Goal: Check status

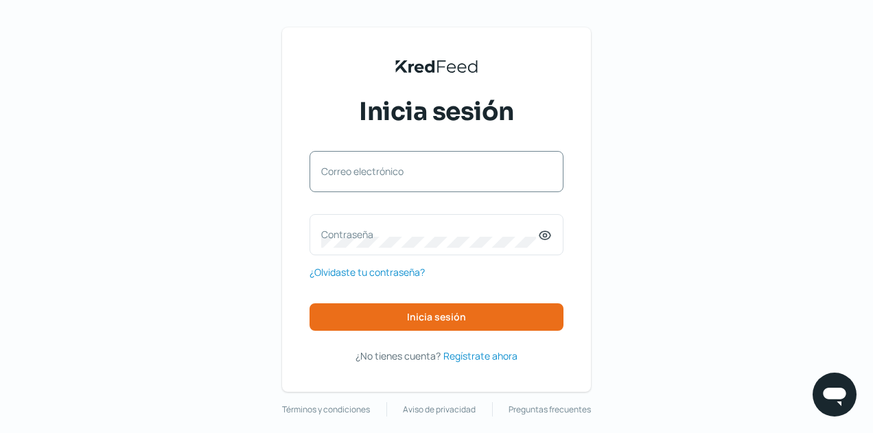
click at [442, 172] on div "Correo electrónico" at bounding box center [437, 171] width 254 height 41
click at [445, 186] on div "Correo electrónico" at bounding box center [437, 171] width 254 height 41
click at [373, 176] on input "Correo electrónico" at bounding box center [436, 178] width 231 height 12
type input "[EMAIL_ADDRESS][DOMAIN_NAME]"
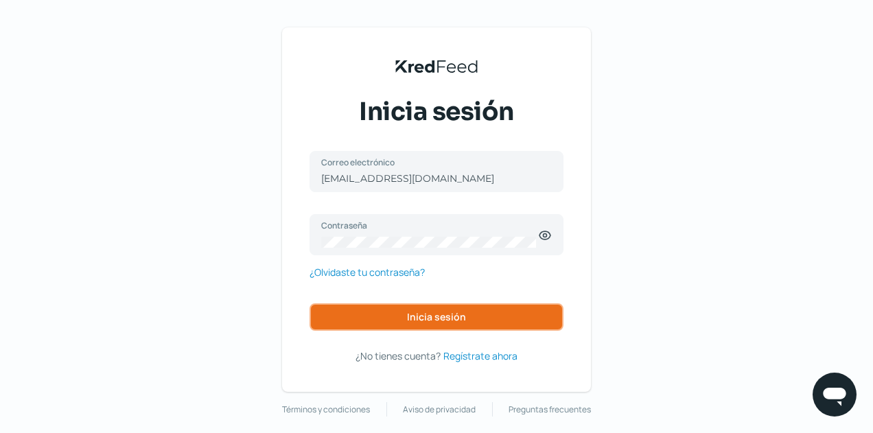
click at [426, 312] on span "Inicia sesión" at bounding box center [436, 317] width 59 height 10
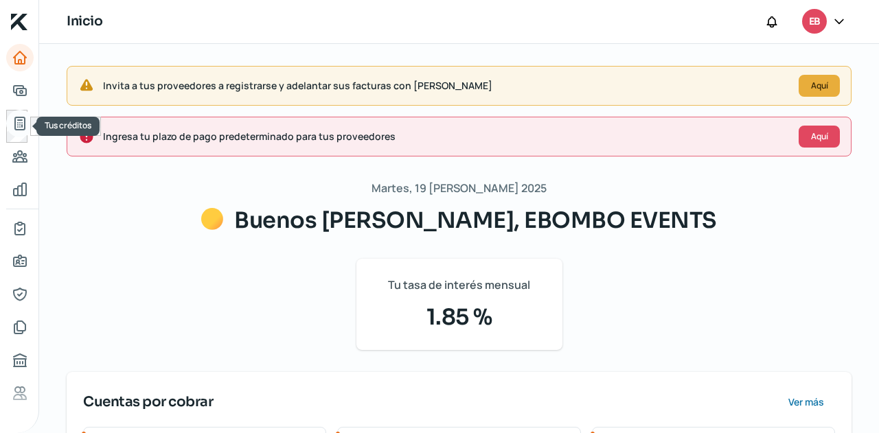
click at [19, 124] on icon "Tus créditos" at bounding box center [20, 123] width 16 height 16
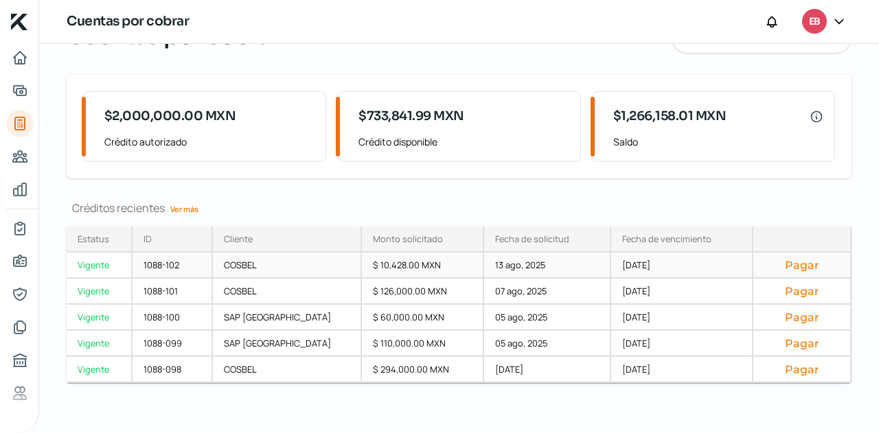
scroll to position [76, 0]
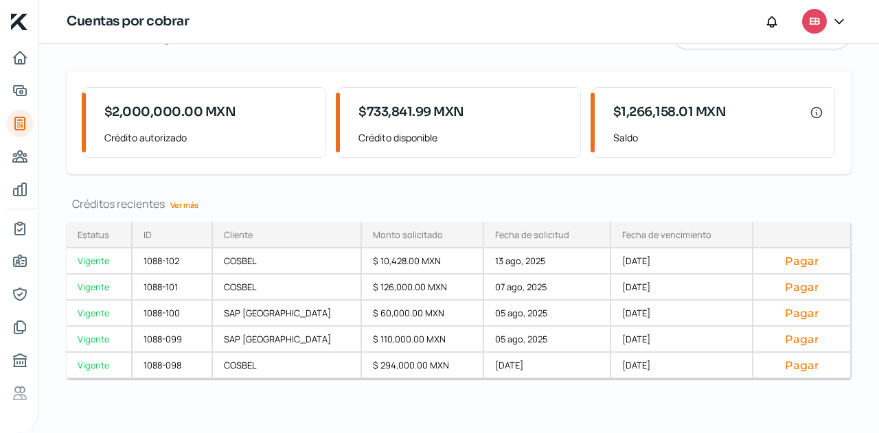
click at [189, 201] on link "Ver más" at bounding box center [184, 204] width 39 height 21
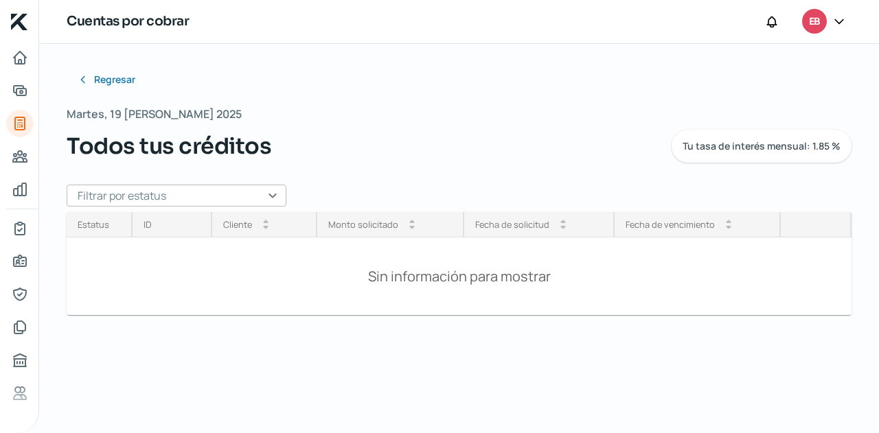
click at [231, 203] on input "text" at bounding box center [177, 196] width 220 height 22
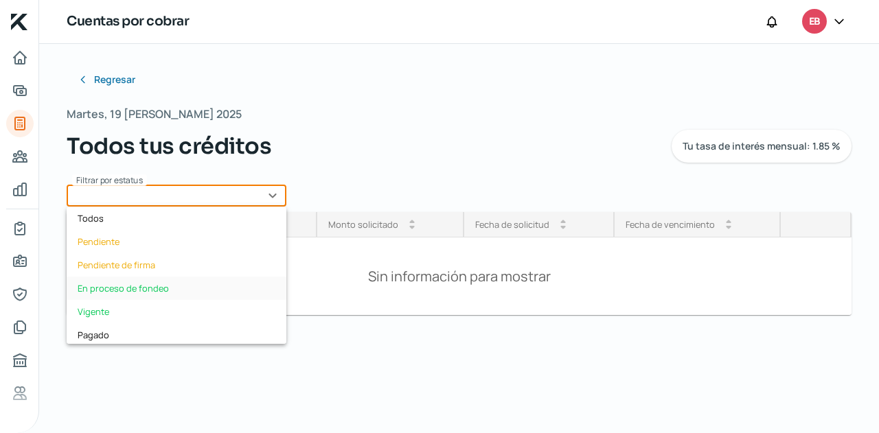
scroll to position [69, 0]
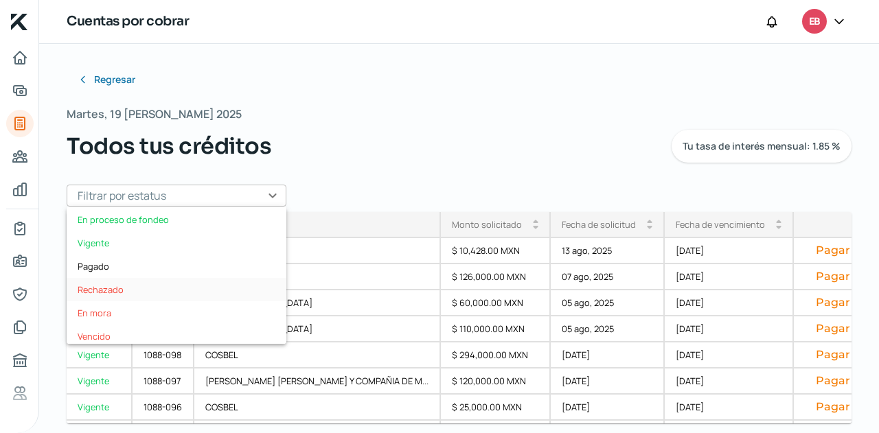
click at [115, 287] on div "Rechazado" at bounding box center [177, 289] width 220 height 23
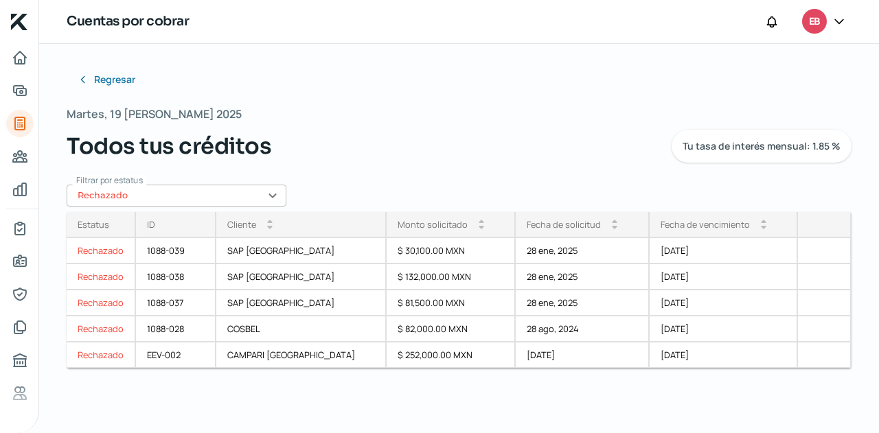
click at [255, 186] on input "Rechazado" at bounding box center [177, 196] width 220 height 22
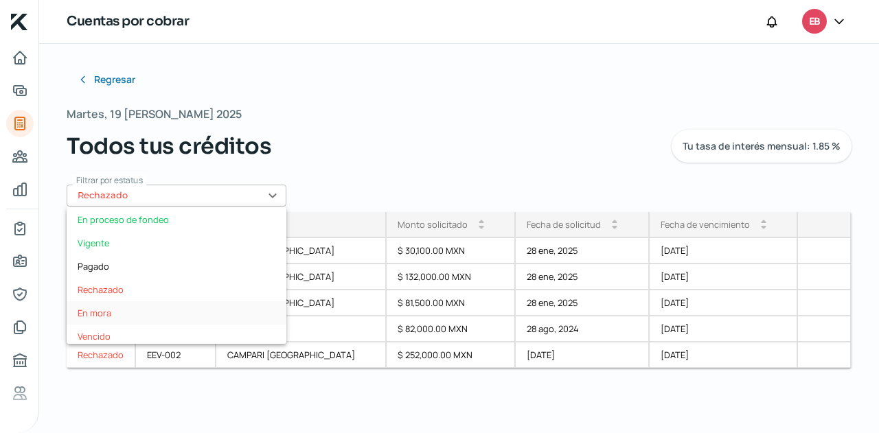
click at [115, 311] on div "En mora" at bounding box center [177, 312] width 220 height 23
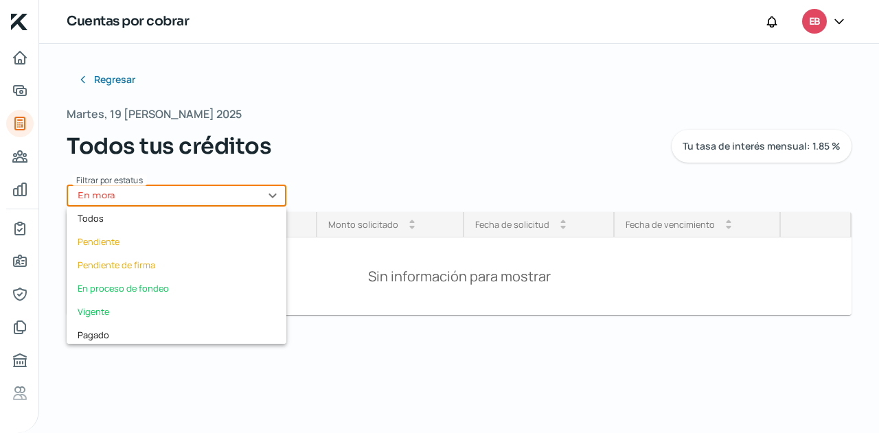
click at [275, 200] on input "En mora" at bounding box center [177, 196] width 220 height 22
click at [172, 328] on div "Vencido" at bounding box center [177, 336] width 220 height 23
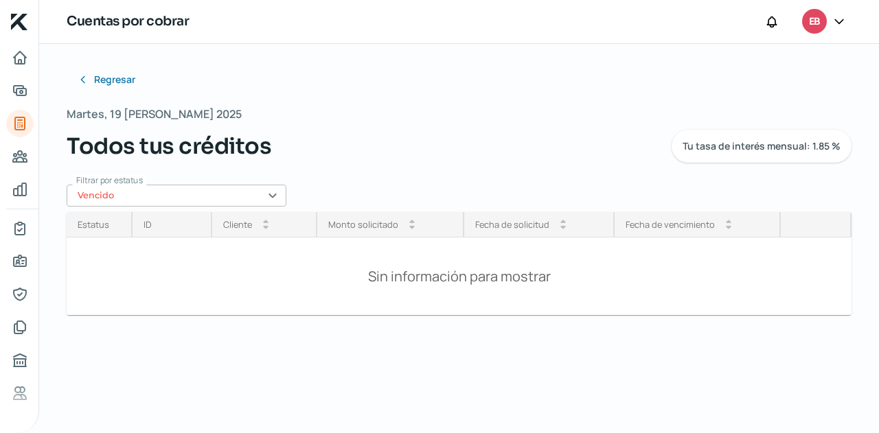
click at [271, 198] on input "Vencido" at bounding box center [177, 196] width 220 height 22
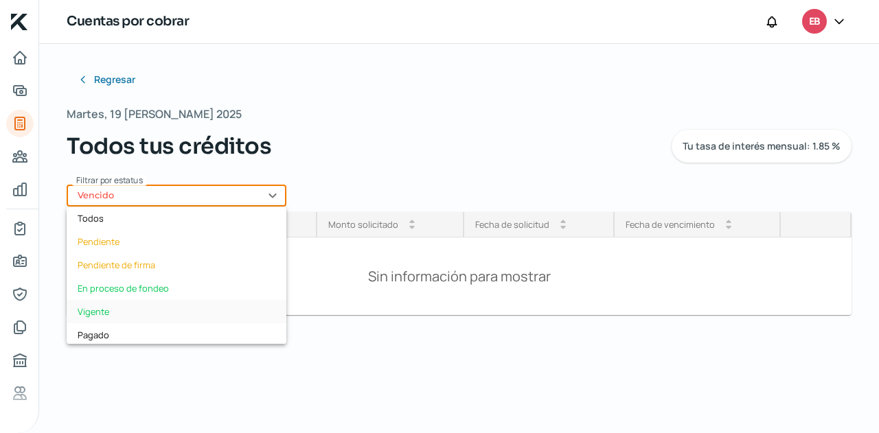
click at [137, 307] on div "Vigente" at bounding box center [177, 311] width 220 height 23
type input "Vigente"
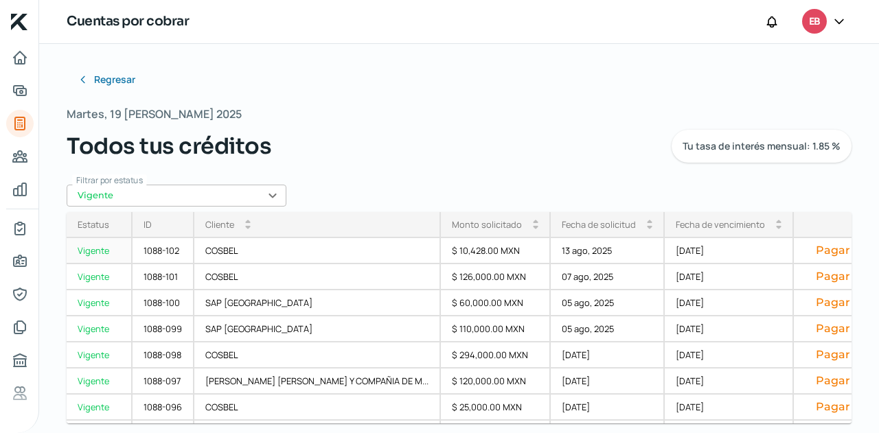
click at [678, 232] on div "Fecha de vencimiento arrow_drop_up arrow_drop_down" at bounding box center [729, 225] width 129 height 26
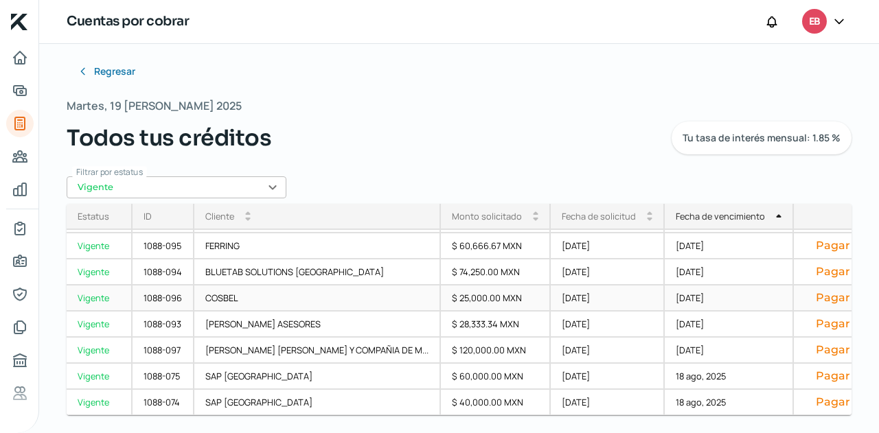
scroll to position [12, 0]
